Goal: Navigation & Orientation: Find specific page/section

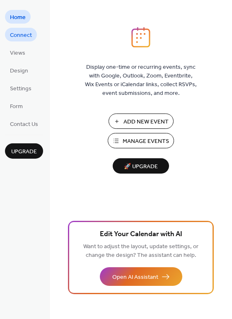
click at [16, 37] on span "Connect" at bounding box center [21, 35] width 22 height 9
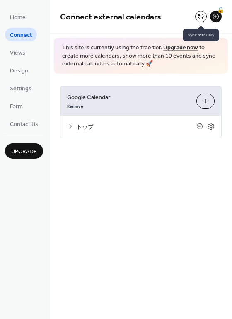
click at [200, 20] on button at bounding box center [201, 17] width 12 height 12
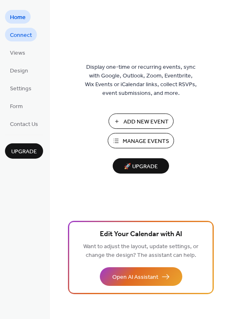
click at [19, 34] on span "Connect" at bounding box center [21, 35] width 22 height 9
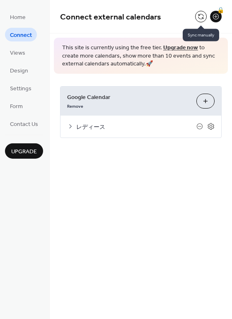
click at [201, 18] on button at bounding box center [201, 17] width 12 height 12
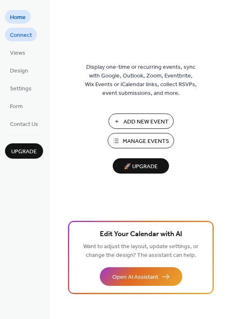
click at [12, 33] on span "Connect" at bounding box center [21, 35] width 22 height 9
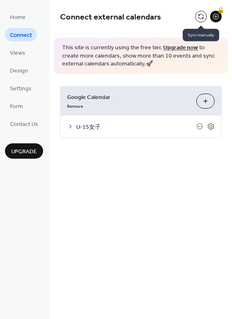
click at [199, 16] on button at bounding box center [201, 17] width 12 height 12
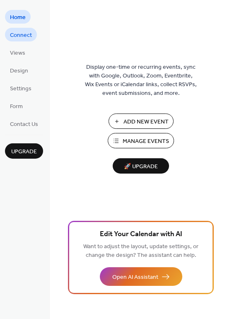
click at [28, 36] on span "Connect" at bounding box center [21, 35] width 22 height 9
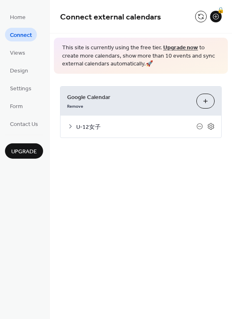
click at [207, 15] on div "🔒" at bounding box center [208, 17] width 27 height 12
click at [204, 15] on button at bounding box center [201, 17] width 12 height 12
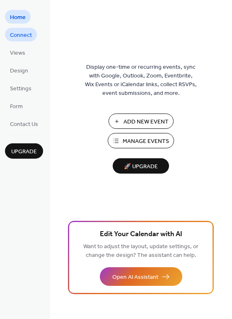
click at [27, 36] on span "Connect" at bounding box center [21, 35] width 22 height 9
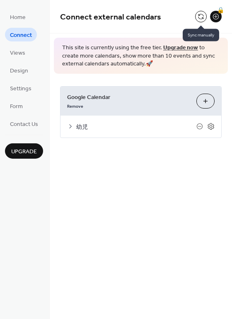
click at [202, 16] on button at bounding box center [201, 17] width 12 height 12
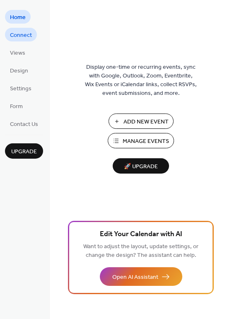
click at [19, 33] on span "Connect" at bounding box center [21, 35] width 22 height 9
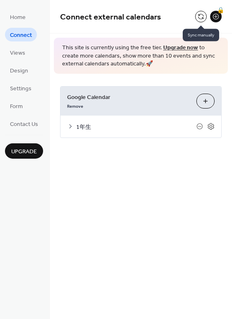
click at [197, 15] on button at bounding box center [201, 17] width 12 height 12
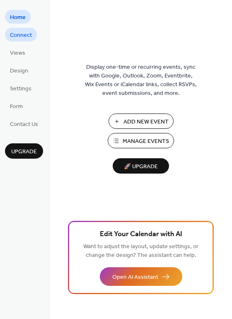
click at [20, 33] on span "Connect" at bounding box center [21, 35] width 22 height 9
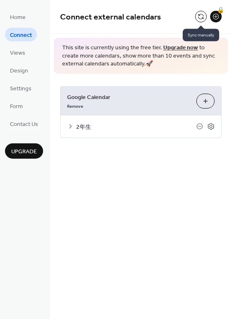
click at [202, 12] on button at bounding box center [201, 17] width 12 height 12
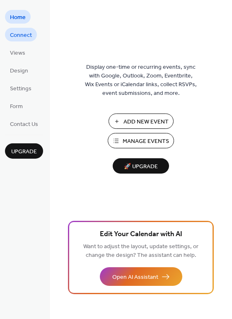
click at [29, 35] on span "Connect" at bounding box center [21, 35] width 22 height 9
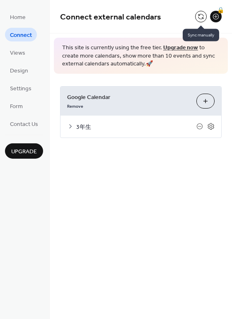
click at [206, 16] on button at bounding box center [201, 17] width 12 height 12
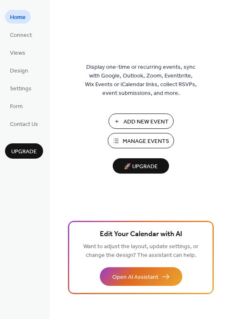
click at [37, 33] on ul "Home Connect Views Design Settings Form Contact Us" at bounding box center [24, 70] width 38 height 121
click at [30, 35] on span "Connect" at bounding box center [21, 35] width 22 height 9
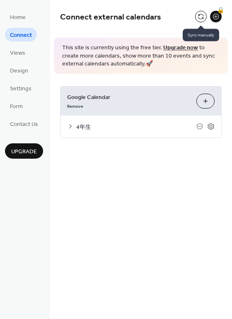
click at [198, 15] on button at bounding box center [201, 17] width 12 height 12
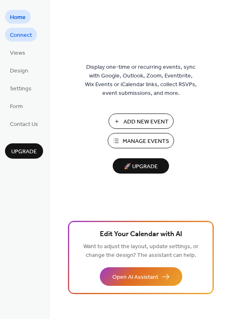
click at [25, 34] on span "Connect" at bounding box center [21, 35] width 22 height 9
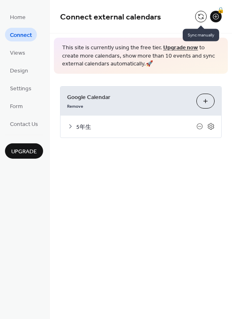
click at [200, 14] on button at bounding box center [201, 17] width 12 height 12
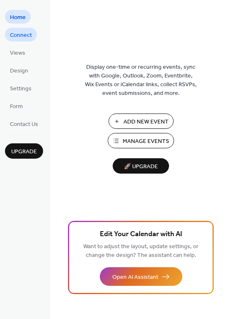
click at [27, 36] on span "Connect" at bounding box center [21, 35] width 22 height 9
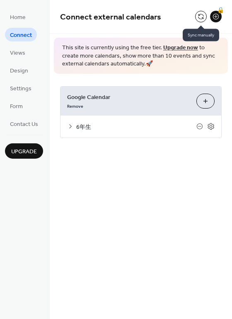
click at [204, 15] on button at bounding box center [201, 17] width 12 height 12
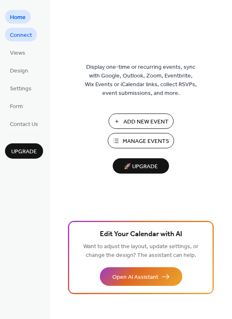
click at [27, 31] on span "Connect" at bounding box center [21, 35] width 22 height 9
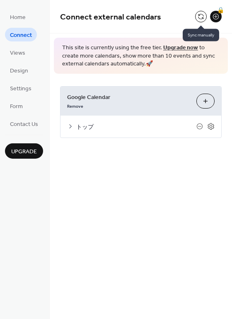
click at [203, 15] on button at bounding box center [201, 17] width 12 height 12
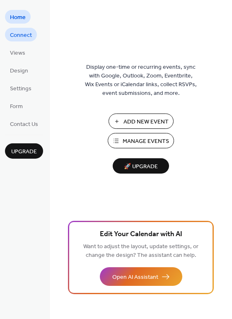
click at [28, 39] on span "Connect" at bounding box center [21, 35] width 22 height 9
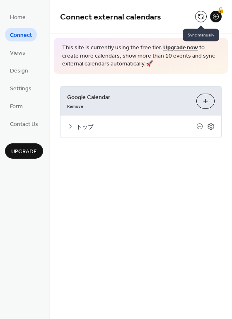
click at [203, 15] on button at bounding box center [201, 17] width 12 height 12
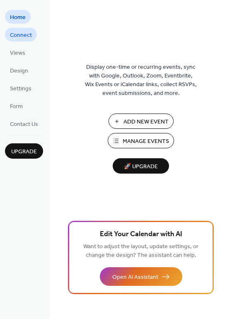
click at [29, 36] on span "Connect" at bounding box center [21, 35] width 22 height 9
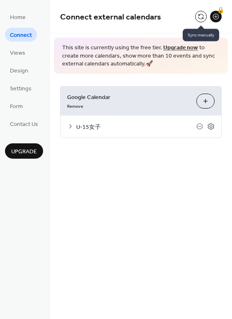
click at [203, 15] on button at bounding box center [201, 17] width 12 height 12
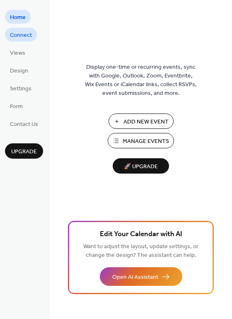
click at [20, 33] on span "Connect" at bounding box center [21, 35] width 22 height 9
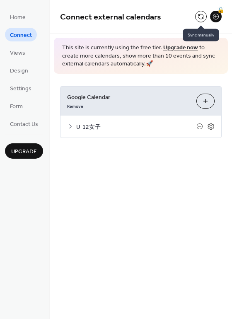
click at [200, 14] on button at bounding box center [201, 17] width 12 height 12
